Goal: Information Seeking & Learning: Learn about a topic

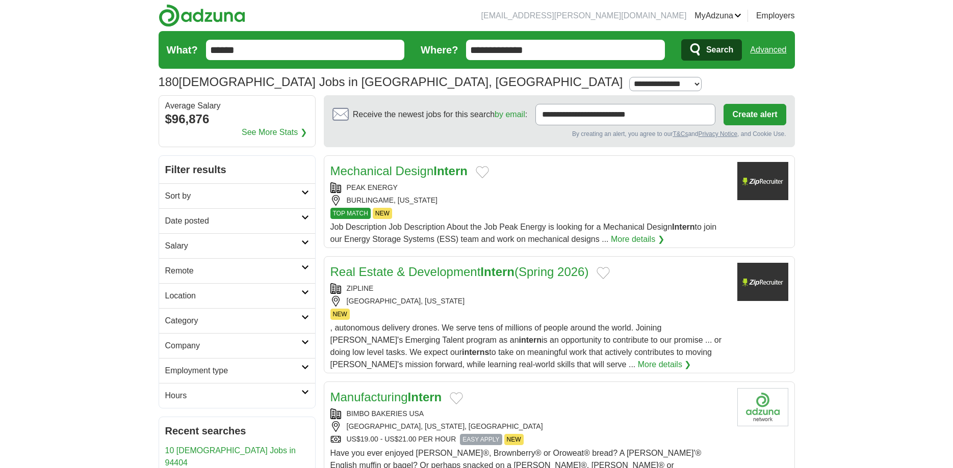
click at [422, 174] on link "Mechanical Design Intern" at bounding box center [398, 171] width 137 height 14
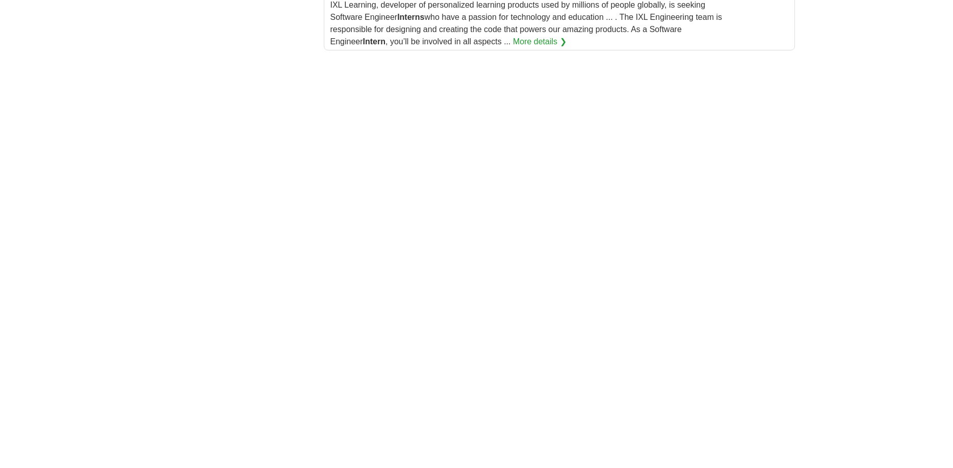
scroll to position [1144, 0]
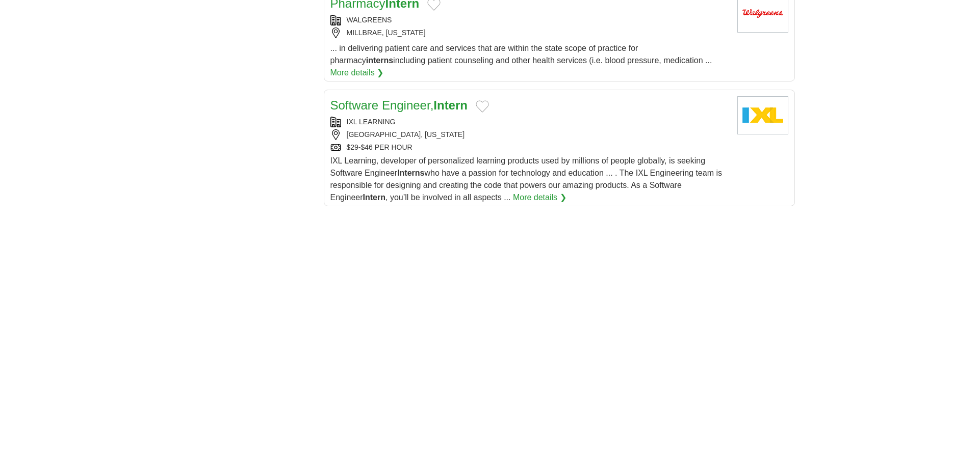
click at [422, 98] on link "Software Engineer, Intern" at bounding box center [398, 105] width 137 height 14
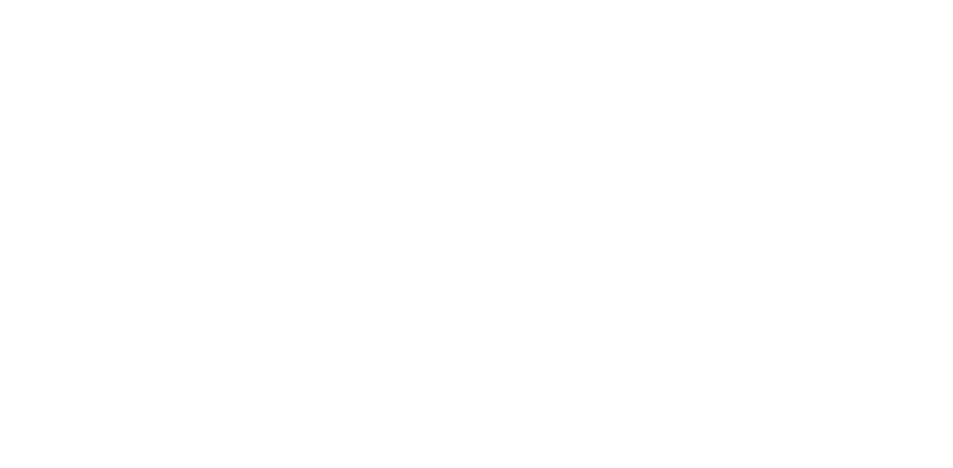
scroll to position [1611, 0]
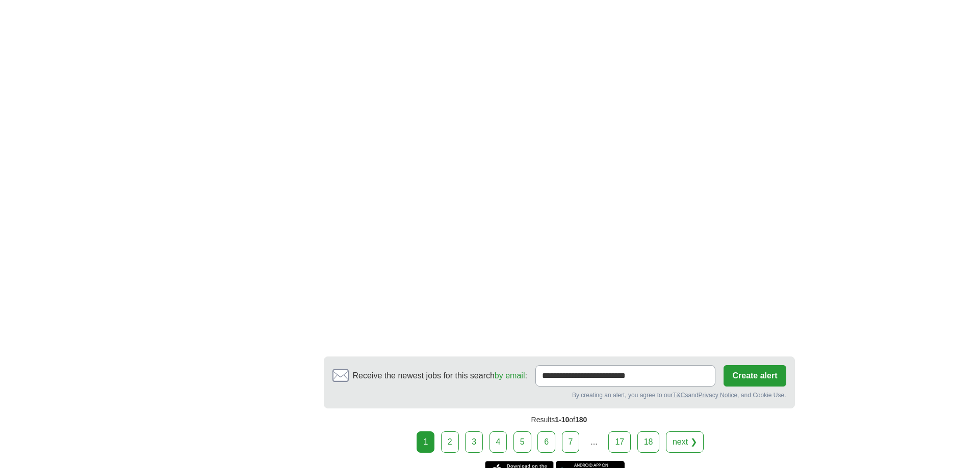
click at [453, 432] on link "2" at bounding box center [450, 442] width 18 height 21
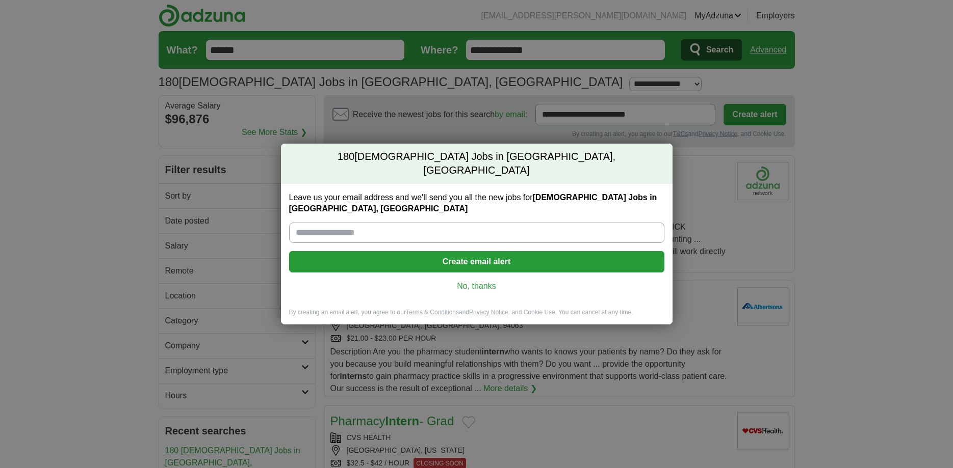
click at [477, 281] on link "No, thanks" at bounding box center [476, 286] width 359 height 11
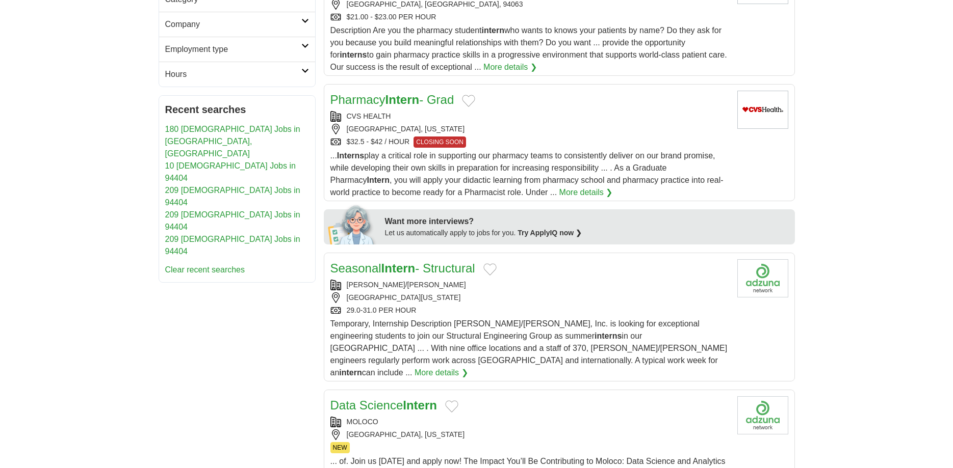
scroll to position [468, 0]
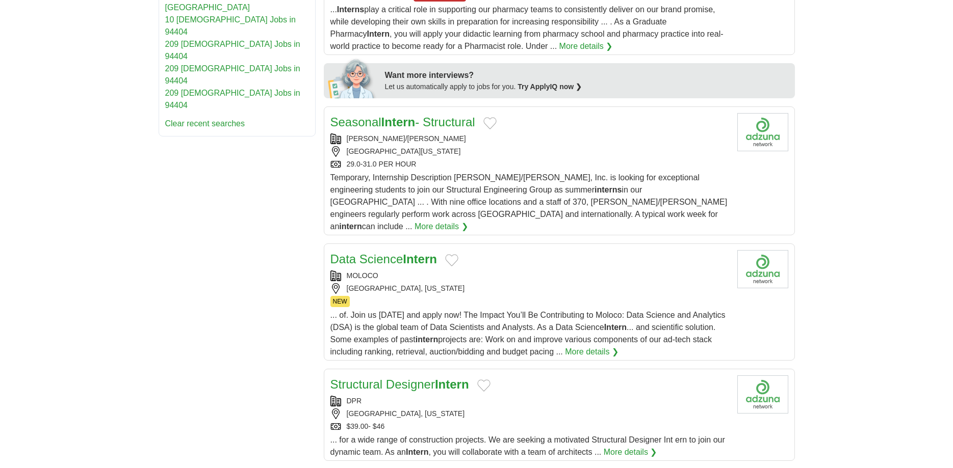
click at [468, 221] on link "More details ❯" at bounding box center [441, 227] width 54 height 12
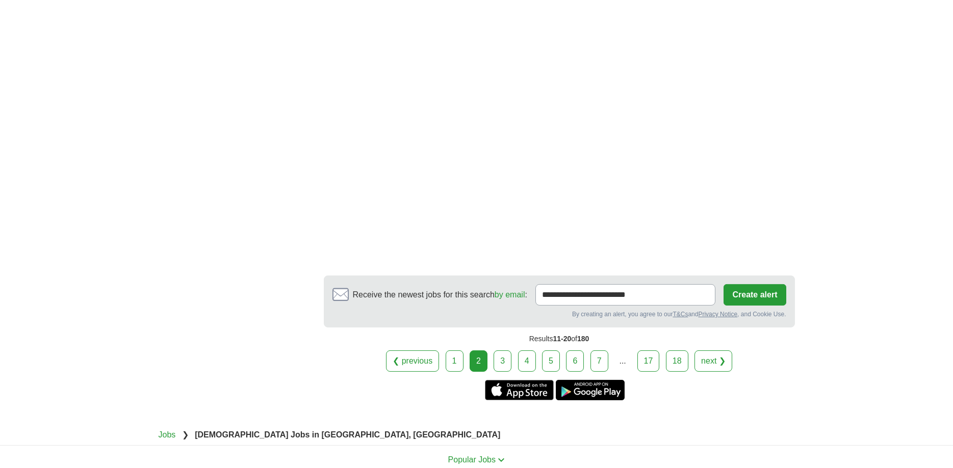
scroll to position [1830, 0]
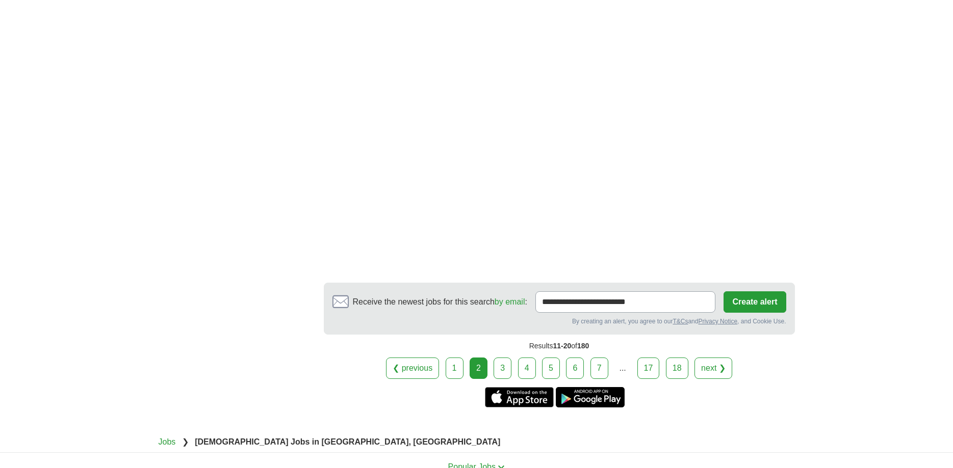
click at [504, 358] on link "3" at bounding box center [502, 368] width 18 height 21
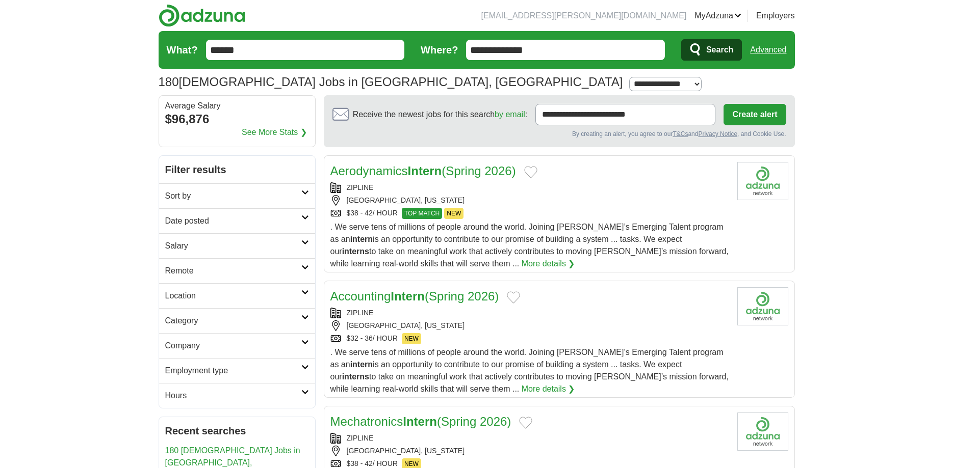
click at [306, 219] on icon at bounding box center [305, 217] width 8 height 5
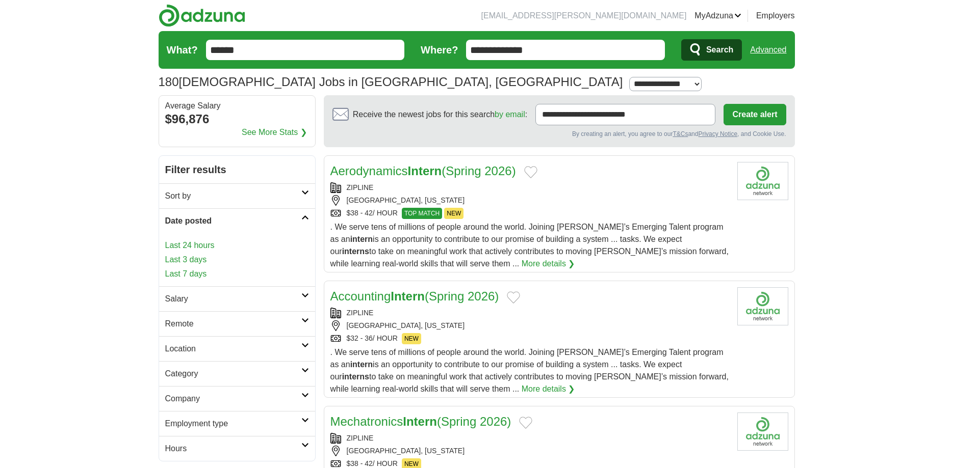
click at [205, 254] on link "Last 3 days" at bounding box center [237, 260] width 144 height 12
